Goal: Task Accomplishment & Management: Use online tool/utility

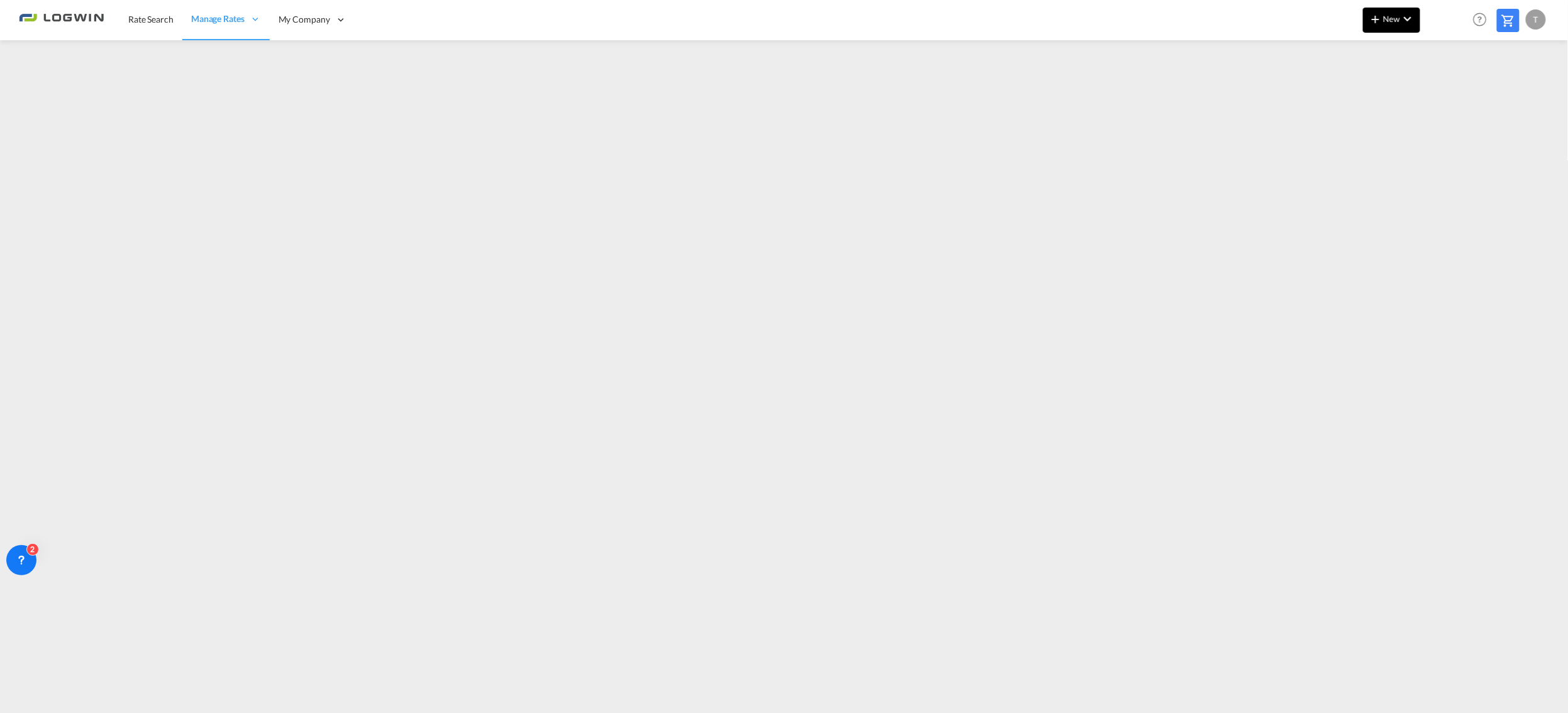
click at [1381, 11] on md-icon "icon-plus 400-fg" at bounding box center [1375, 19] width 15 height 15
click at [1440, 87] on span "Ratesheet" at bounding box center [1444, 94] width 14 height 25
click at [1383, 14] on md-icon "icon-plus 400-fg" at bounding box center [1375, 19] width 15 height 15
click at [1441, 106] on span "Ratesheet" at bounding box center [1444, 94] width 14 height 25
click at [1393, 11] on button "New" at bounding box center [1391, 20] width 57 height 25
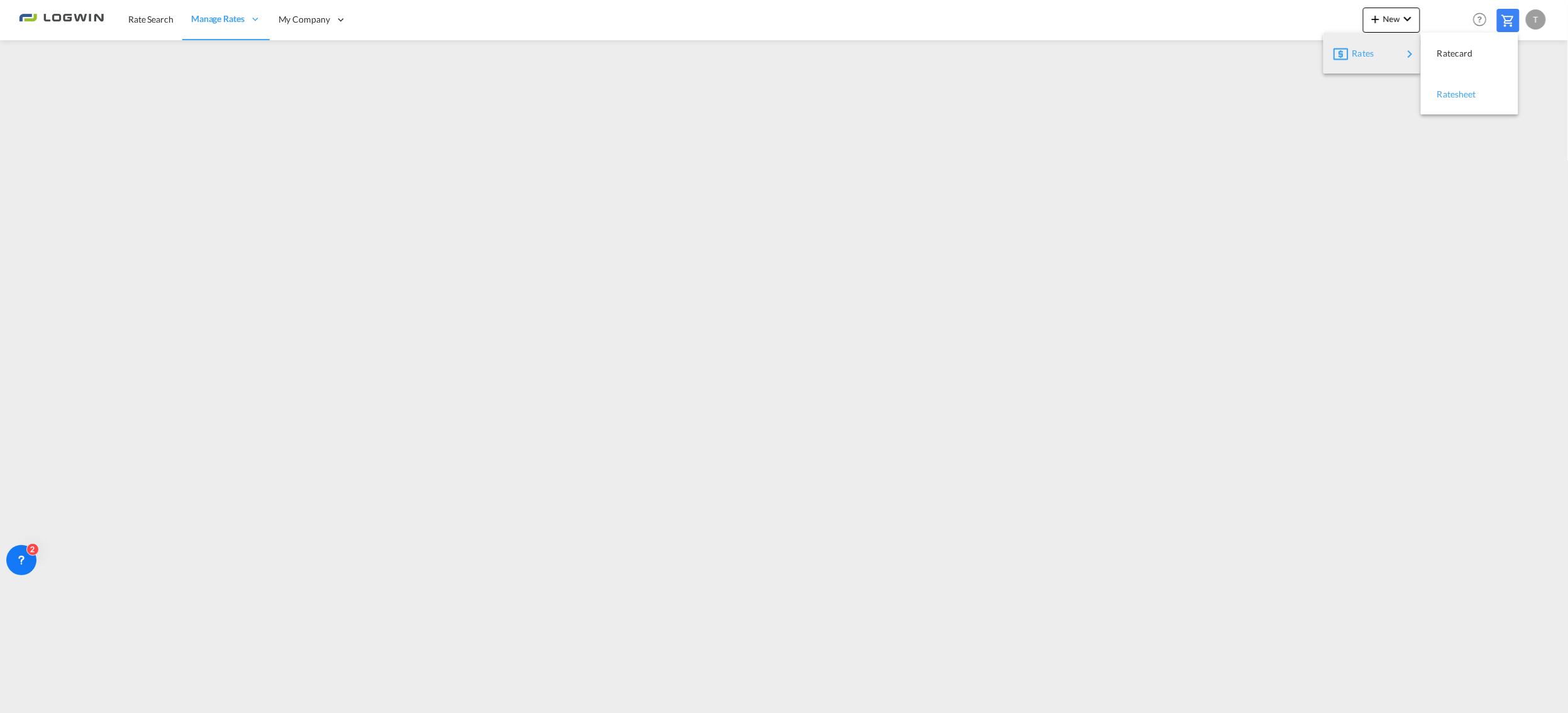
click at [1440, 93] on span "Ratesheet" at bounding box center [1444, 94] width 14 height 25
click at [1381, 16] on md-icon "icon-plus 400-fg" at bounding box center [1375, 19] width 15 height 15
click at [1432, 89] on div "Ratesheet" at bounding box center [1470, 94] width 78 height 32
click at [125, 19] on link "Rate Search" at bounding box center [150, 20] width 63 height 41
